Goal: Book appointment/travel/reservation

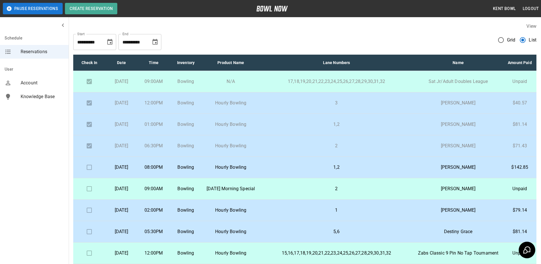
click at [129, 221] on td "[DATE]" at bounding box center [121, 210] width 32 height 21
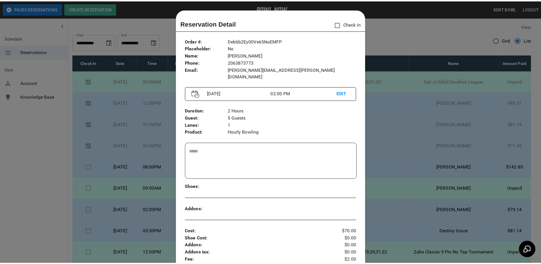
scroll to position [9, 0]
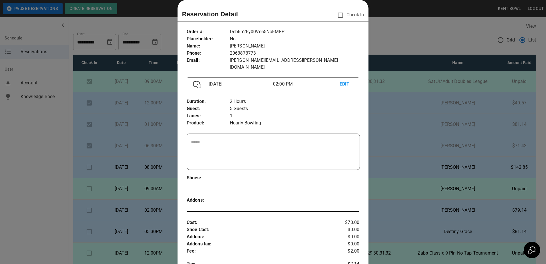
click at [32, 186] on div at bounding box center [273, 132] width 546 height 264
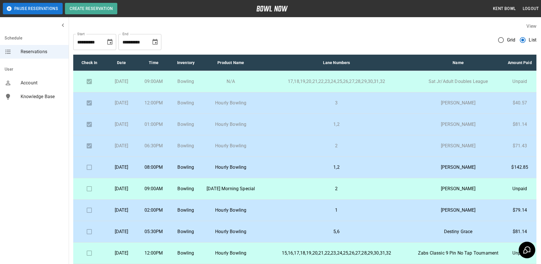
click at [165, 235] on p "05:30PM" at bounding box center [153, 231] width 23 height 7
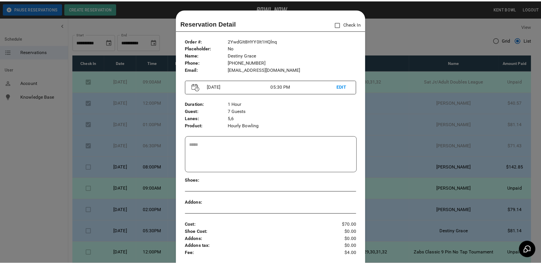
scroll to position [9, 0]
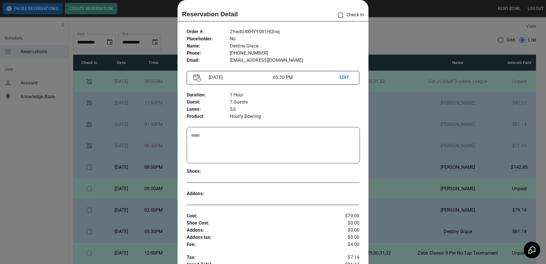
click at [39, 183] on div at bounding box center [273, 132] width 546 height 264
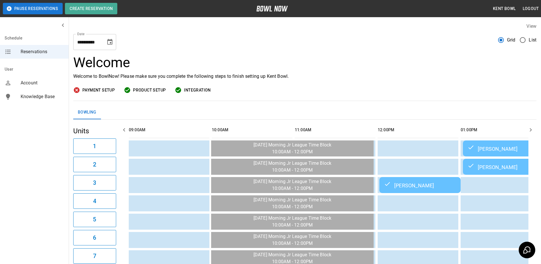
scroll to position [0, 830]
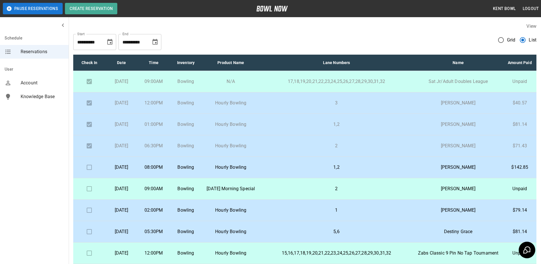
click at [202, 178] on td "Bowling" at bounding box center [186, 167] width 32 height 21
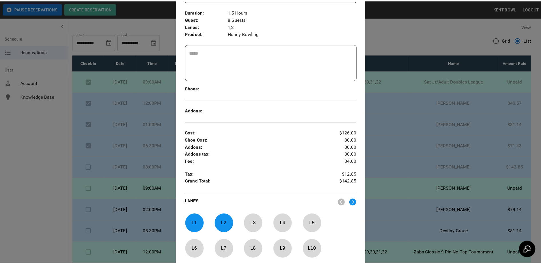
scroll to position [186, 0]
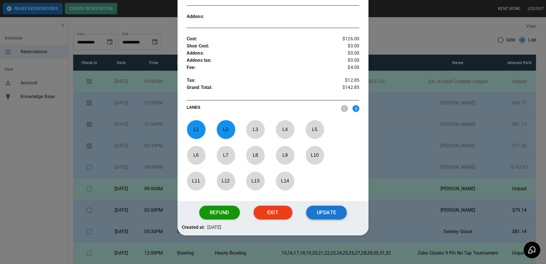
click at [334, 210] on button "Update" at bounding box center [326, 213] width 41 height 14
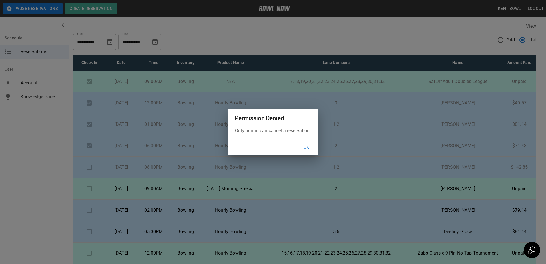
click at [307, 147] on button "Ok" at bounding box center [307, 147] width 18 height 11
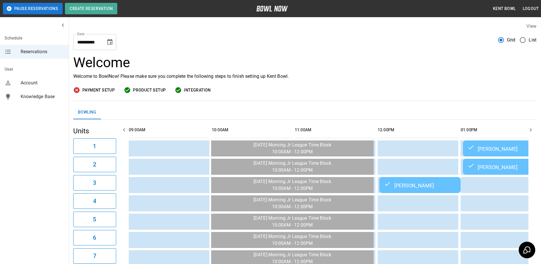
scroll to position [0, 913]
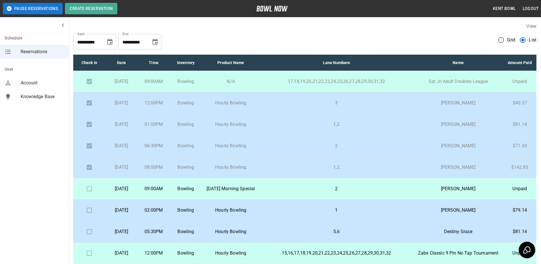
click at [17, 4] on button "Pause Reservations" at bounding box center [33, 8] width 60 height 11
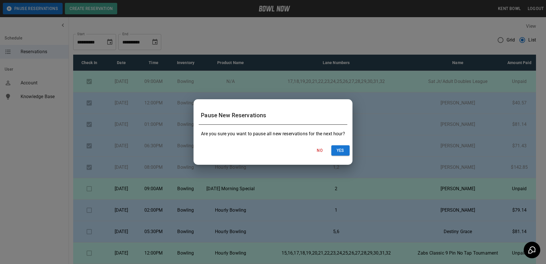
click at [29, 182] on div "Pause New Reservations Are you sure you want to pause all new reservations for …" at bounding box center [273, 132] width 546 height 264
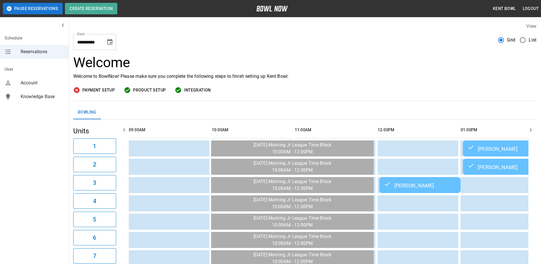
scroll to position [0, 913]
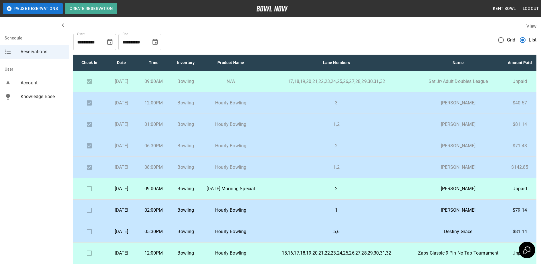
click at [229, 192] on p "[DATE] Morning Special" at bounding box center [231, 188] width 49 height 7
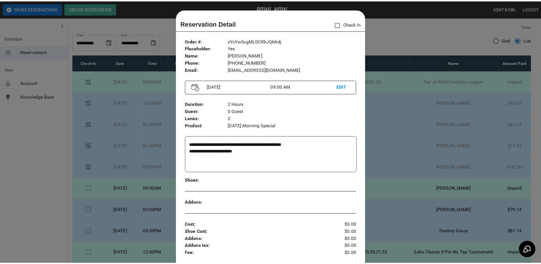
scroll to position [9, 0]
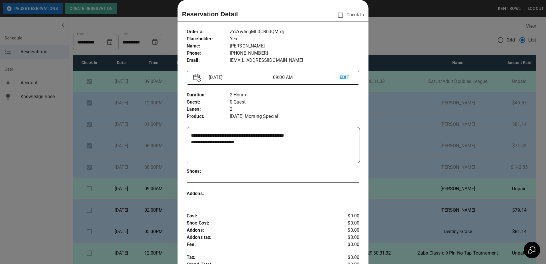
click at [36, 170] on div at bounding box center [273, 132] width 546 height 264
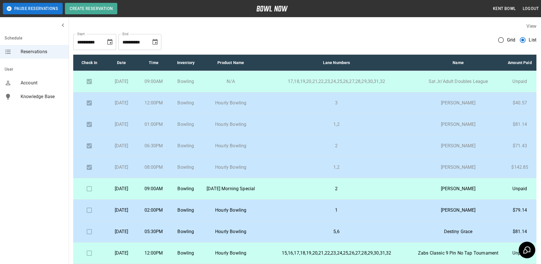
click at [131, 221] on td "[DATE]" at bounding box center [121, 210] width 32 height 21
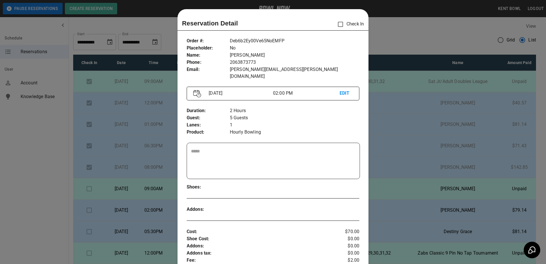
scroll to position [9, 0]
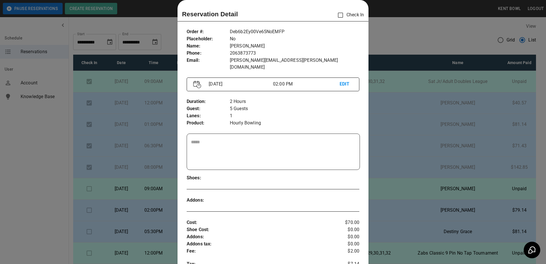
click at [25, 187] on div at bounding box center [273, 132] width 546 height 264
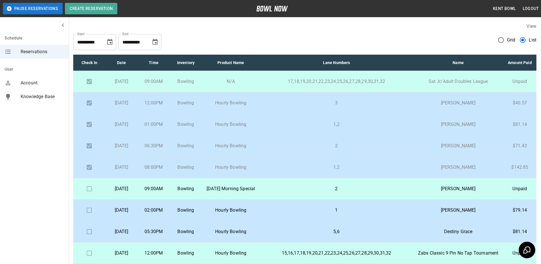
click at [118, 192] on p "[DATE]" at bounding box center [121, 188] width 23 height 7
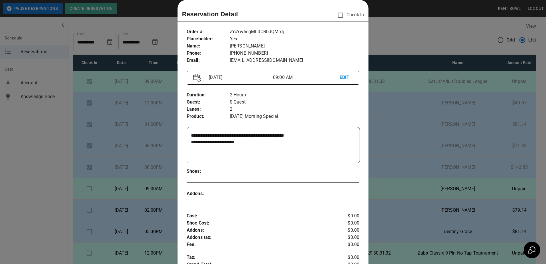
click at [16, 212] on div at bounding box center [273, 132] width 546 height 264
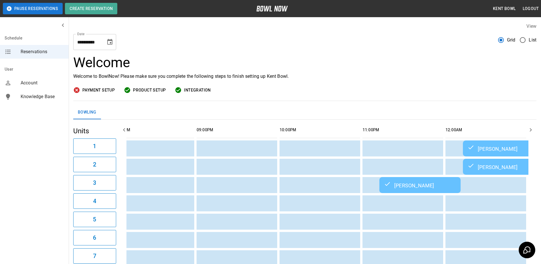
scroll to position [0, 937]
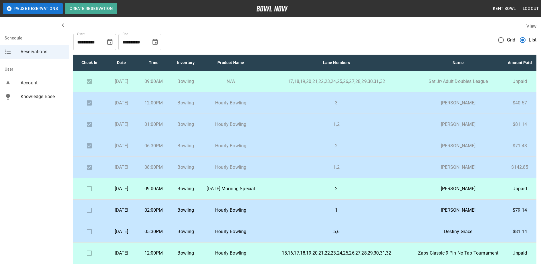
click at [122, 221] on td "Sunday, August 31st" at bounding box center [121, 210] width 32 height 21
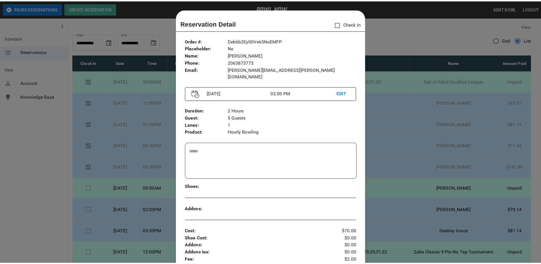
scroll to position [9, 0]
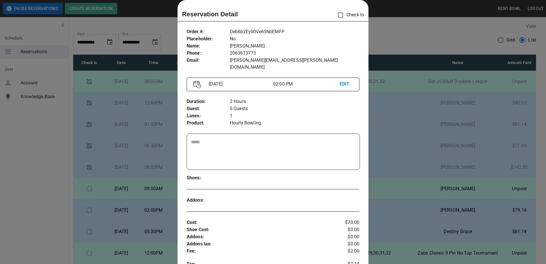
click at [14, 175] on div at bounding box center [273, 132] width 546 height 264
